Goal: Transaction & Acquisition: Purchase product/service

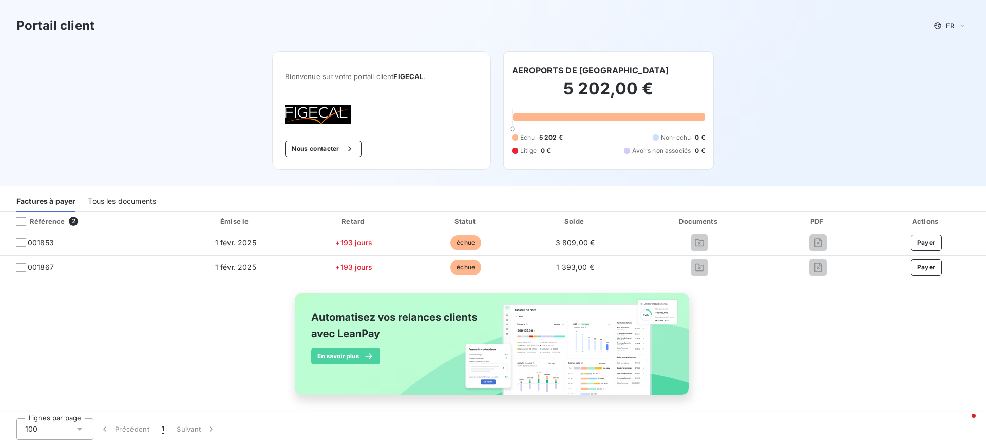
click at [114, 202] on div "Tous les documents" at bounding box center [122, 201] width 68 height 22
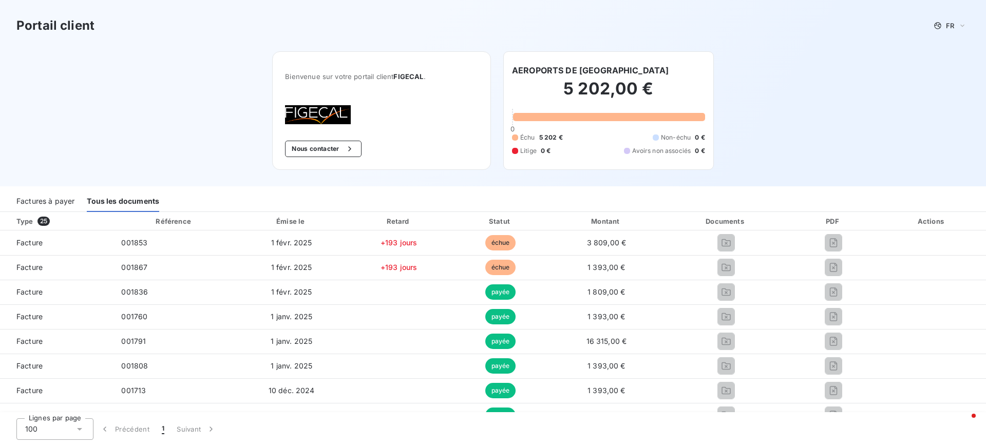
click at [49, 201] on div "Factures à payer" at bounding box center [45, 201] width 58 height 22
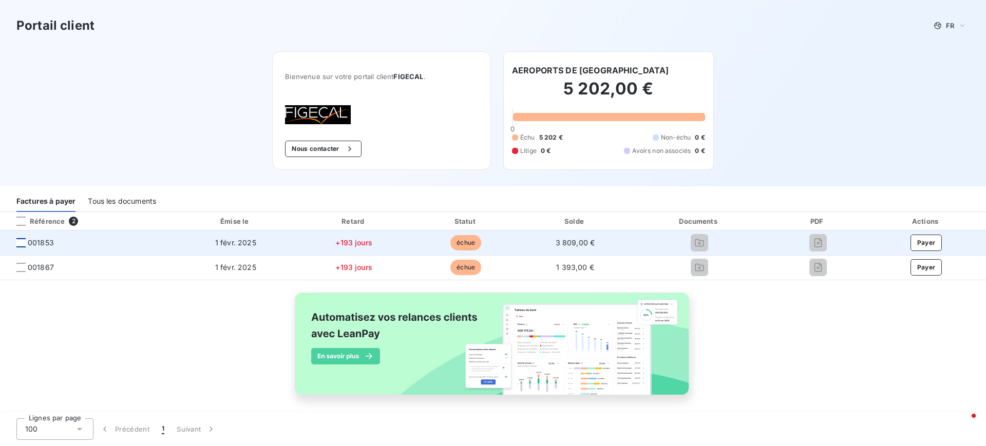
click at [25, 245] on div at bounding box center [20, 242] width 9 height 9
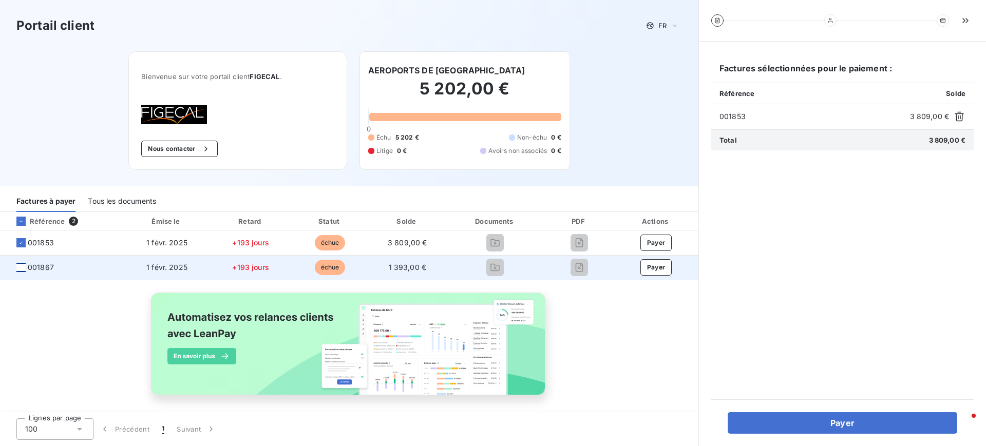
click at [18, 270] on div at bounding box center [20, 267] width 9 height 9
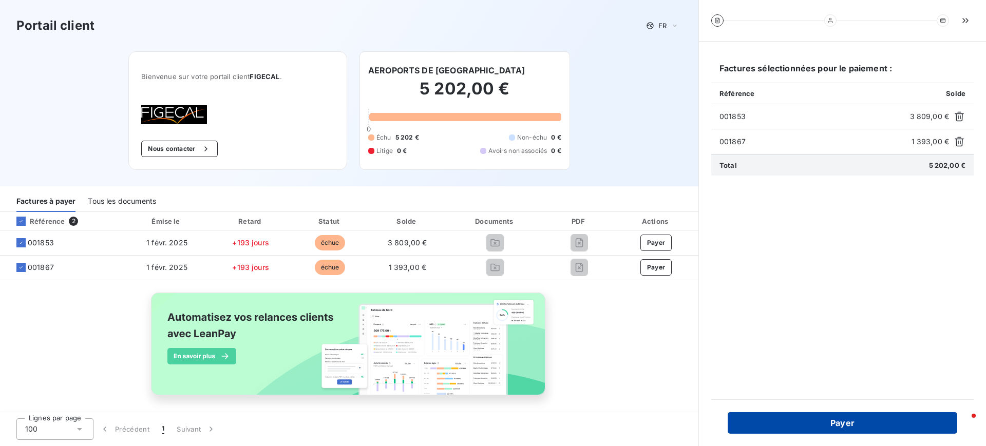
click at [864, 420] on button "Payer" at bounding box center [841, 423] width 229 height 22
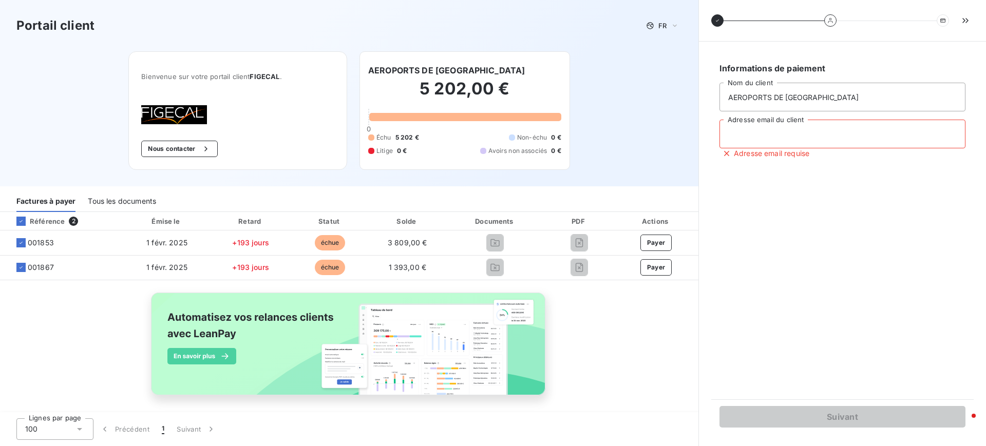
click at [787, 128] on input "Adresse email du client" at bounding box center [842, 134] width 246 height 29
type input "antoine.merlin@leanpay.fr"
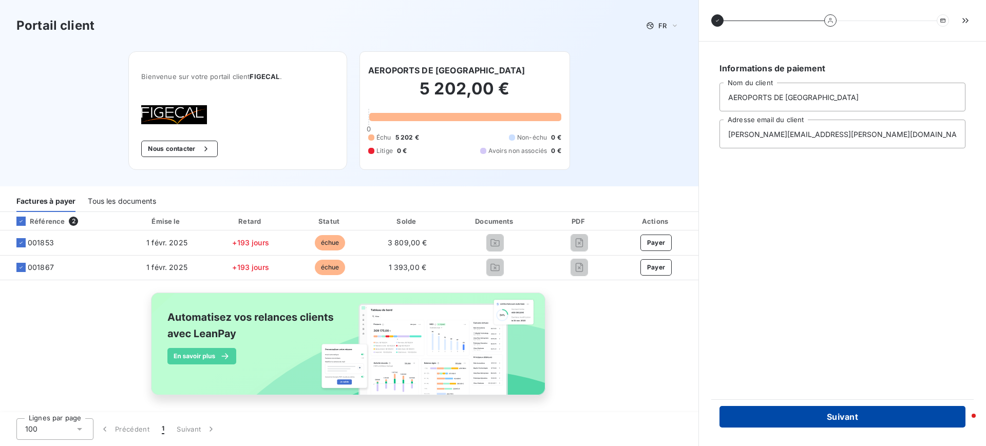
click at [838, 419] on button "Suivant" at bounding box center [842, 417] width 246 height 22
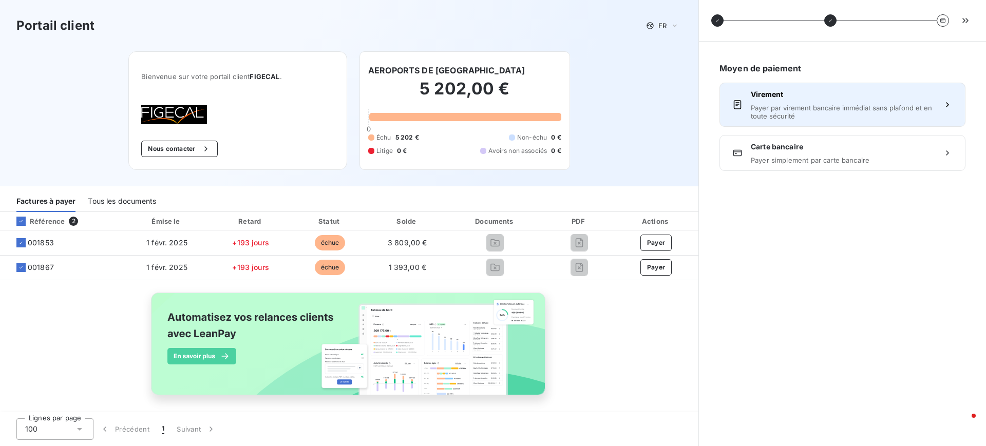
click at [831, 104] on span "Payer par virement bancaire immédiat sans plafond et en toute sécurité" at bounding box center [842, 112] width 183 height 16
